Goal: Information Seeking & Learning: Find specific fact

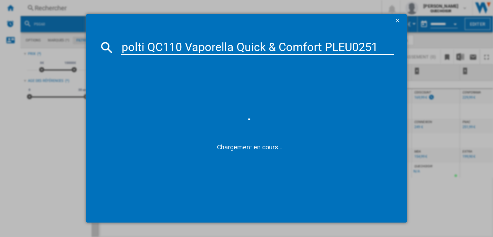
click at [175, 47] on input "polti QC110 Vaporella Quick & Comfort PLEU0251" at bounding box center [257, 47] width 273 height 15
drag, startPoint x: 176, startPoint y: 47, endPoint x: 457, endPoint y: 62, distance: 281.4
click at [457, 62] on div "polti QC1 0 Vaporella Quick & Comfort PLEU0251 Chargement en cours..." at bounding box center [246, 118] width 493 height 236
type input "polti QC1 0"
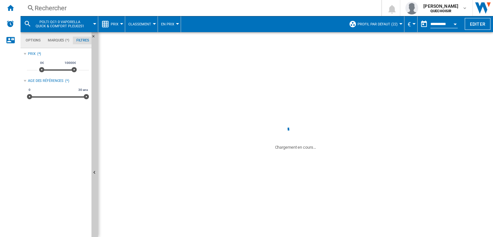
click at [397, 22] on button "Profil par défaut (22)" at bounding box center [378, 24] width 43 height 16
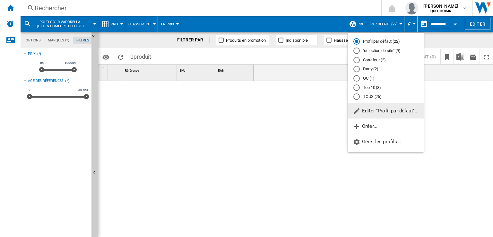
click at [368, 96] on md-radio-button "TOUS (25)" at bounding box center [385, 97] width 64 height 6
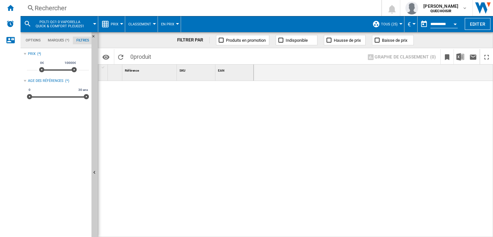
click at [142, 9] on div "Rechercher" at bounding box center [200, 8] width 330 height 9
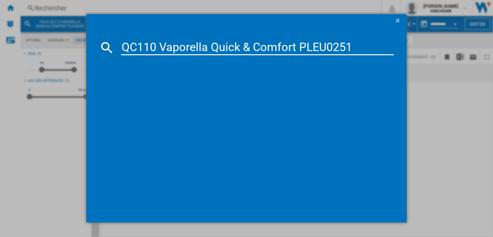
drag, startPoint x: 158, startPoint y: 44, endPoint x: 439, endPoint y: 47, distance: 280.7
click at [439, 47] on div "QC110 Vaporella Quick & Comfort PLEU0251" at bounding box center [246, 118] width 493 height 236
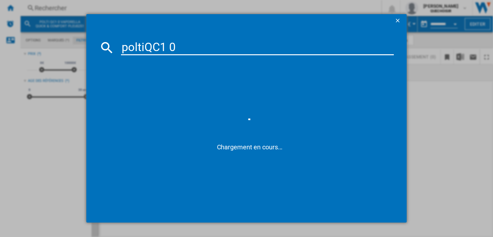
type input "polti QC1 0"
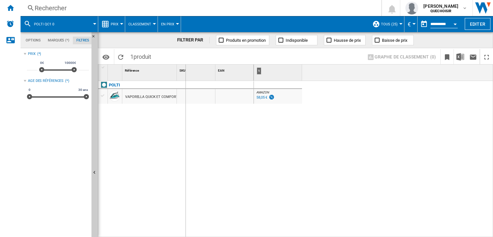
drag, startPoint x: 177, startPoint y: 74, endPoint x: 207, endPoint y: 73, distance: 29.8
click at [197, 149] on div "POLTI VAPORELLA QUICK ET COMFORT QC120 PLEU0254 BLANC BLEU" at bounding box center [190, 157] width 185 height 153
